Goal: Use online tool/utility: Utilize a website feature to perform a specific function

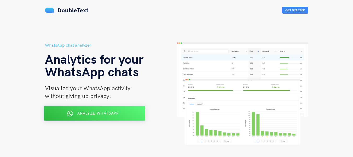
click at [126, 111] on div "Analyze WhatsApp" at bounding box center [94, 113] width 83 height 8
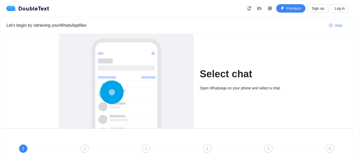
click at [229, 78] on h1 "Select chat" at bounding box center [247, 74] width 94 height 12
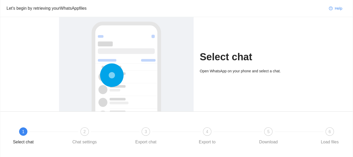
scroll to position [26, 0]
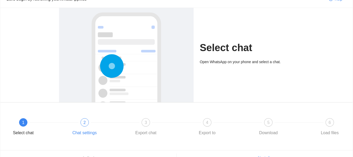
click at [84, 122] on span "2" at bounding box center [84, 122] width 2 height 4
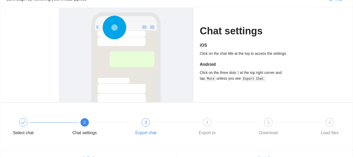
click at [148, 121] on div at bounding box center [176, 122] width 61 height 2
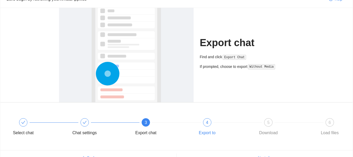
click at [210, 123] on div "4" at bounding box center [207, 122] width 8 height 8
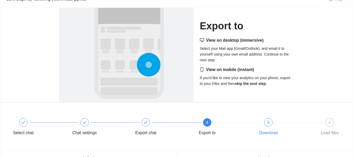
click at [270, 126] on div "5" at bounding box center [268, 122] width 8 height 8
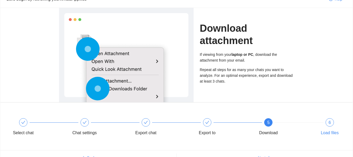
click at [326, 124] on div "6" at bounding box center [330, 122] width 8 height 8
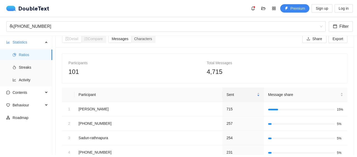
scroll to position [0, 0]
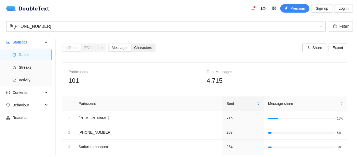
click at [155, 49] on div "Characters" at bounding box center [143, 47] width 24 height 7
click at [131, 44] on input "Characters" at bounding box center [131, 44] width 0 height 0
click at [120, 46] on span "Messages" at bounding box center [120, 48] width 17 height 4
click at [109, 44] on input "Messages" at bounding box center [109, 44] width 0 height 0
click at [96, 51] on div "Detail Compare" at bounding box center [84, 47] width 44 height 8
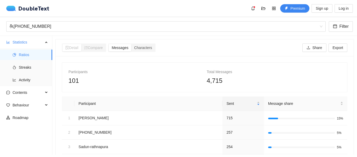
click at [95, 49] on span "Compare" at bounding box center [93, 48] width 19 height 4
click at [76, 48] on span "Detail" at bounding box center [71, 48] width 13 height 4
click at [93, 48] on span "Compare" at bounding box center [93, 48] width 19 height 4
click at [76, 48] on span "Detail" at bounding box center [71, 48] width 13 height 4
click at [103, 49] on span "Compare" at bounding box center [93, 48] width 19 height 4
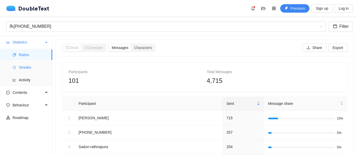
click at [44, 66] on span "Streaks" at bounding box center [33, 67] width 29 height 10
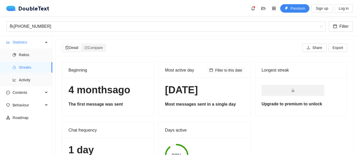
click at [221, 69] on span "Filter to this date" at bounding box center [228, 70] width 27 height 6
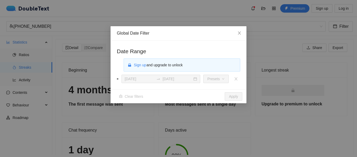
click at [189, 70] on div "Sign up and upgrade to unlock" at bounding box center [182, 64] width 117 height 13
click at [241, 32] on icon "close" at bounding box center [240, 33] width 4 height 4
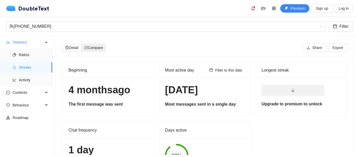
click at [96, 47] on span "Compare" at bounding box center [93, 48] width 19 height 4
click at [81, 44] on input "Compare" at bounding box center [81, 44] width 0 height 0
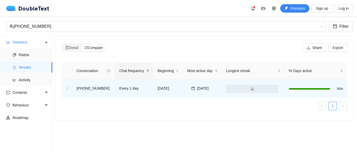
click at [139, 73] on span "Chat frequency" at bounding box center [132, 71] width 26 height 6
click at [143, 72] on div "Chat frequency" at bounding box center [134, 71] width 30 height 6
click at [177, 71] on div "Beginning" at bounding box center [168, 71] width 21 height 6
click at [203, 69] on span "Most active day" at bounding box center [200, 71] width 27 height 6
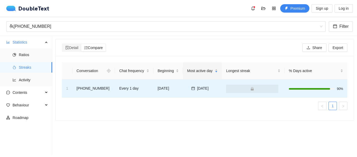
click at [252, 89] on icon "lock" at bounding box center [252, 88] width 3 height 3
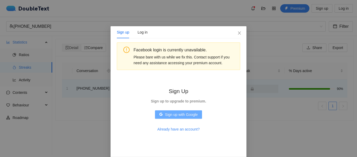
click at [183, 116] on span "Sign up with Google" at bounding box center [181, 114] width 33 height 6
click at [182, 115] on span "Sign up with Google" at bounding box center [181, 114] width 33 height 6
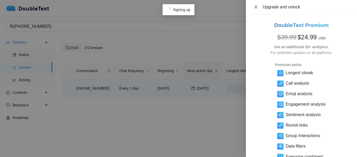
click at [255, 7] on icon "close" at bounding box center [256, 7] width 4 height 4
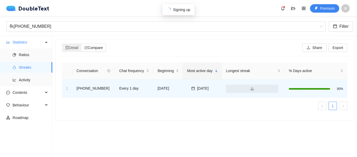
click at [90, 47] on span "Compare" at bounding box center [93, 48] width 19 height 4
click at [81, 44] on input "Compare" at bounding box center [81, 44] width 0 height 0
click at [93, 72] on div "Conversation" at bounding box center [90, 70] width 28 height 8
click at [123, 74] on div "Chat frequency" at bounding box center [134, 71] width 30 height 6
click at [129, 74] on div "Chat frequency" at bounding box center [134, 71] width 30 height 6
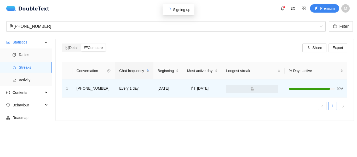
click at [140, 73] on span "Chat frequency" at bounding box center [132, 71] width 26 height 6
click at [172, 73] on span "Beginning" at bounding box center [166, 71] width 17 height 6
click at [201, 70] on span "Most active day" at bounding box center [200, 71] width 27 height 6
click at [255, 70] on span "Longest streak" at bounding box center [251, 71] width 50 height 6
click at [306, 72] on span "% Days active" at bounding box center [314, 71] width 50 height 6
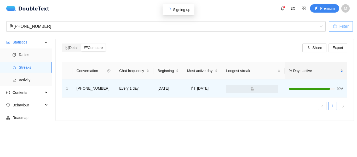
click at [339, 27] on button "Filter" at bounding box center [341, 26] width 24 height 10
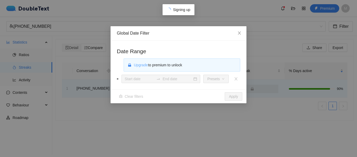
click at [144, 65] on span "Upgrade" at bounding box center [141, 65] width 14 height 6
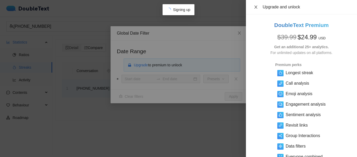
click at [257, 7] on button "Close" at bounding box center [255, 7] width 7 height 5
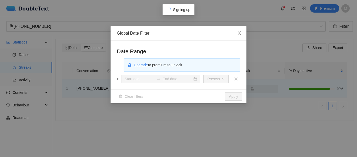
click at [239, 33] on icon "close" at bounding box center [239, 32] width 3 height 3
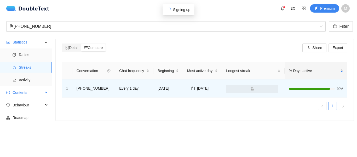
click at [23, 96] on span "Contents" at bounding box center [28, 92] width 31 height 10
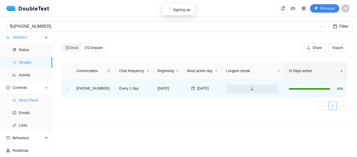
scroll to position [6, 0]
click at [30, 122] on span "Links" at bounding box center [33, 124] width 29 height 10
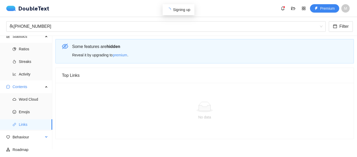
click at [41, 143] on li "Behaviour" at bounding box center [26, 138] width 52 height 12
click at [43, 139] on div "Behaviour" at bounding box center [26, 137] width 52 height 10
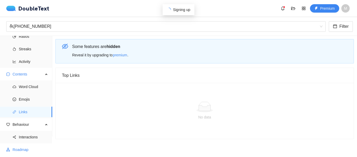
click at [32, 146] on span "Roadmap" at bounding box center [31, 149] width 36 height 10
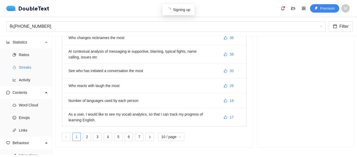
click at [35, 63] on span "Streaks" at bounding box center [33, 67] width 29 height 10
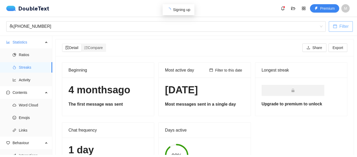
click at [348, 28] on span "Filter" at bounding box center [344, 26] width 9 height 7
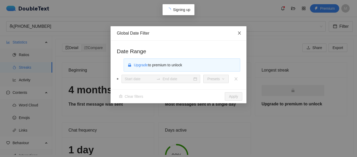
click at [237, 33] on span "Close" at bounding box center [240, 33] width 14 height 14
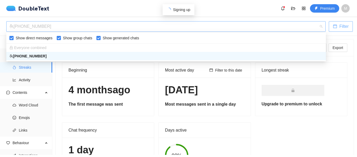
drag, startPoint x: 137, startPoint y: 31, endPoint x: 16, endPoint y: 26, distance: 121.5
click at [16, 26] on div "[PHONE_NUMBER]" at bounding box center [163, 26] width 309 height 10
click at [126, 71] on div "Beginning" at bounding box center [108, 70] width 79 height 15
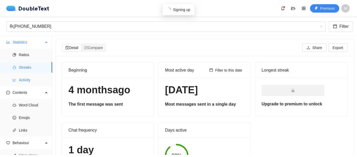
click at [27, 83] on span "Activity" at bounding box center [33, 80] width 29 height 10
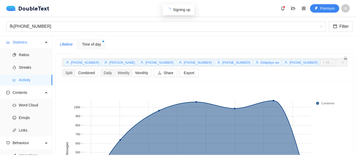
click at [344, 58] on icon "lock" at bounding box center [346, 58] width 4 height 4
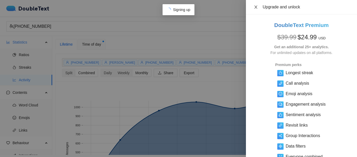
click at [255, 6] on icon "close" at bounding box center [256, 7] width 4 height 4
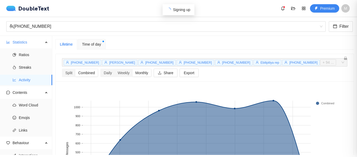
scroll to position [18, 0]
